Goal: Information Seeking & Learning: Check status

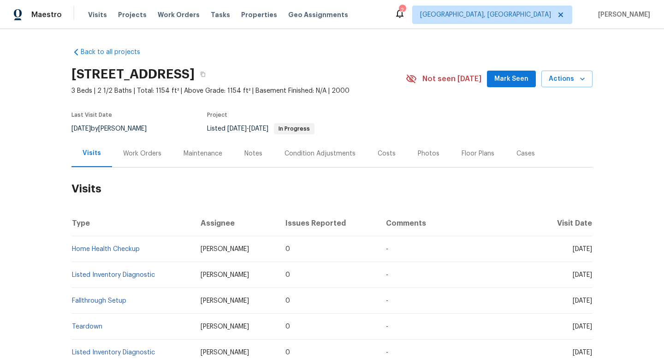
click at [128, 162] on div "Work Orders" at bounding box center [142, 153] width 60 height 27
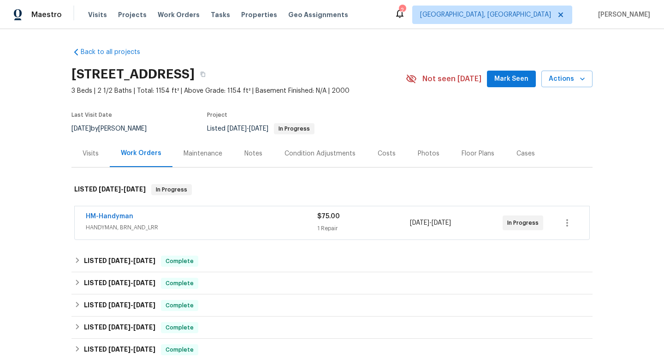
click at [230, 226] on span "HANDYMAN, BRN_AND_LRR" at bounding box center [201, 227] width 231 height 9
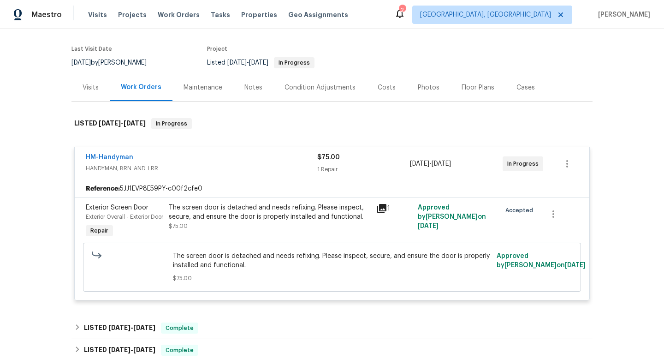
scroll to position [81, 0]
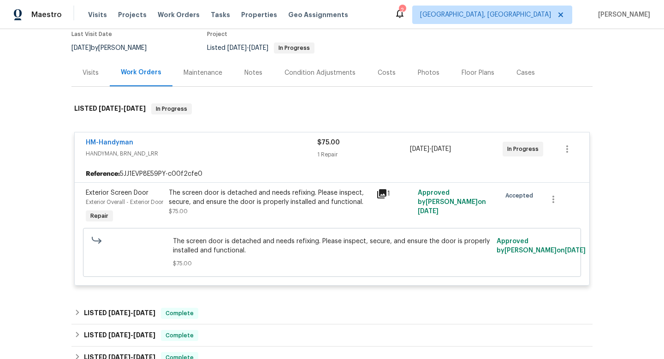
click at [371, 193] on div "The screen door is detached and needs refixing. Please inspect, secure, and ens…" at bounding box center [269, 206] width 207 height 42
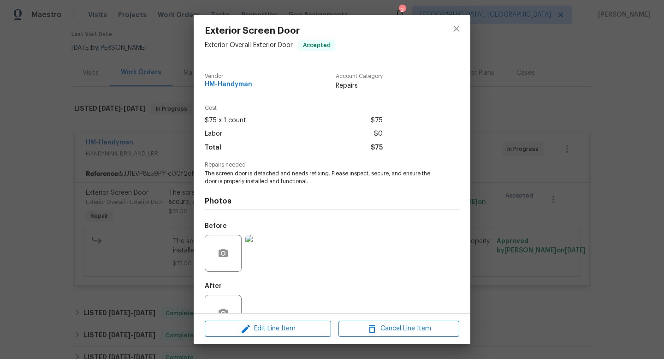
click at [268, 253] on img at bounding box center [263, 253] width 37 height 37
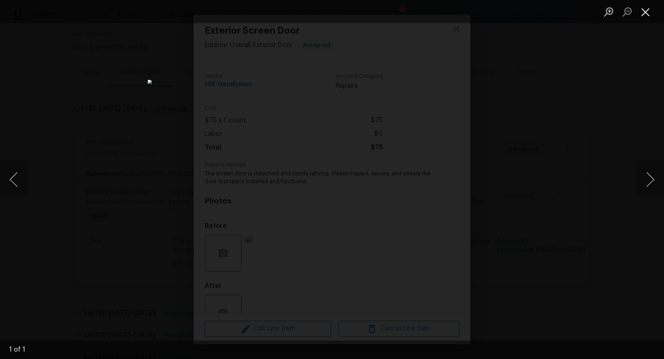
click at [645, 12] on button "Close lightbox" at bounding box center [645, 12] width 18 height 16
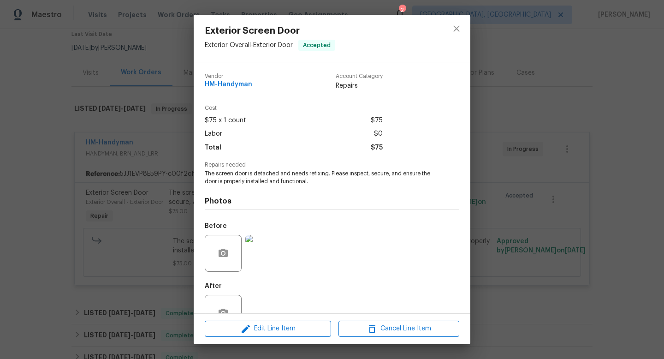
click at [115, 104] on div "Exterior Screen Door Exterior Overall - Exterior Door Accepted Vendor HM-Handym…" at bounding box center [332, 179] width 664 height 359
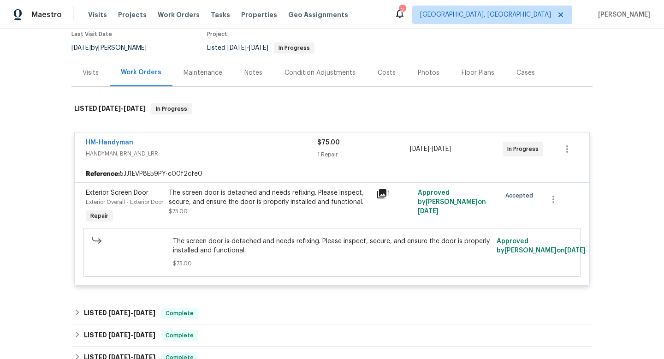
click at [90, 77] on div "Visits" at bounding box center [90, 72] width 38 height 27
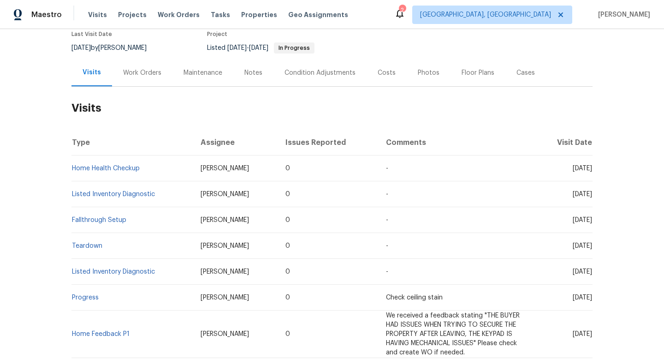
click at [90, 77] on div "Visits" at bounding box center [91, 72] width 41 height 27
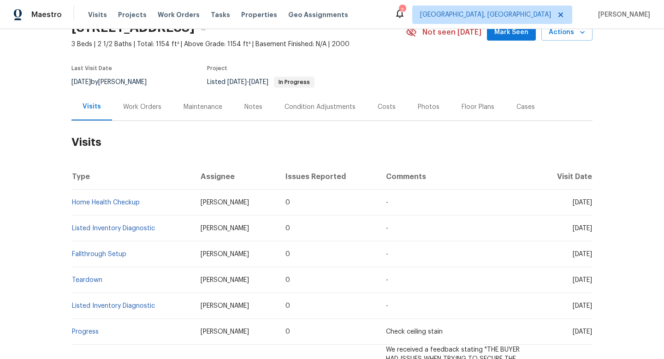
click at [109, 79] on div "[DATE] by [PERSON_NAME]" at bounding box center [114, 81] width 86 height 11
copy div "[DATE] by [PERSON_NAME]"
click at [135, 103] on div "Work Orders" at bounding box center [142, 106] width 38 height 9
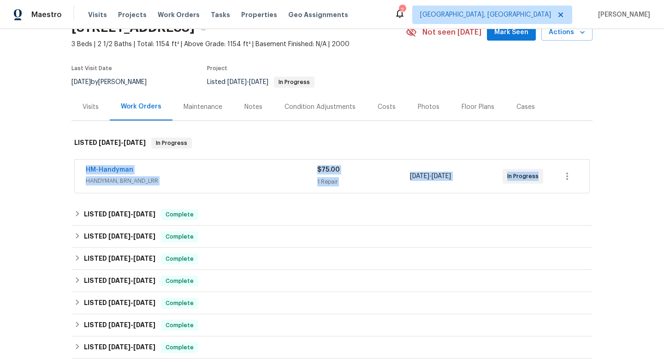
drag, startPoint x: 81, startPoint y: 166, endPoint x: 512, endPoint y: 161, distance: 430.9
click at [541, 175] on div "HM-Handyman HANDYMAN, BRN_AND_LRR $75.00 1 Repair [DATE] - [DATE] In Progress" at bounding box center [332, 175] width 514 height 33
copy div "HM-Handyman HANDYMAN, BRN_AND_LRR $75.00 1 Repair [DATE] - [DATE] In Progress"
